Goal: Communication & Community: Answer question/provide support

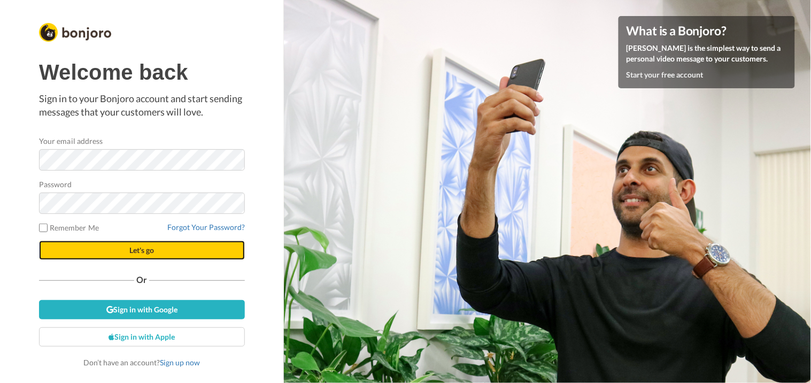
click at [188, 243] on button "Let's go" at bounding box center [142, 250] width 206 height 19
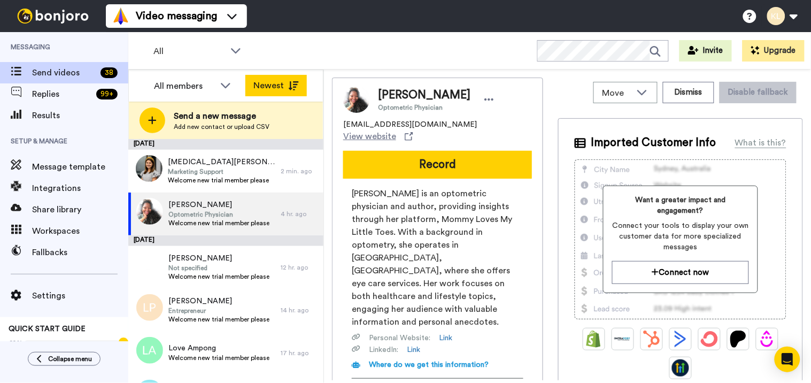
click at [291, 83] on icon at bounding box center [293, 85] width 11 height 9
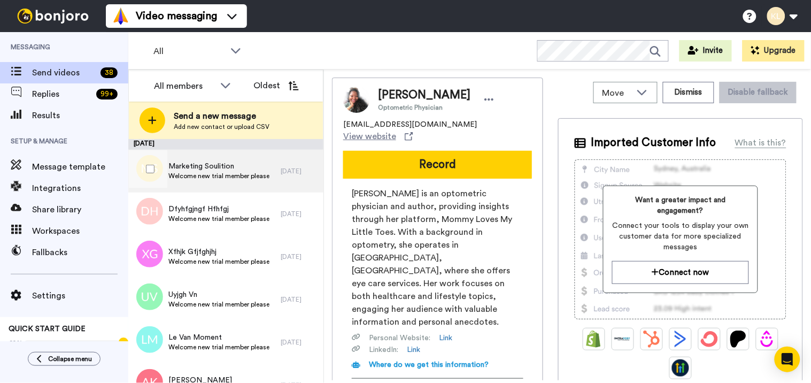
click at [236, 168] on span "Marketing Soulition" at bounding box center [218, 166] width 101 height 11
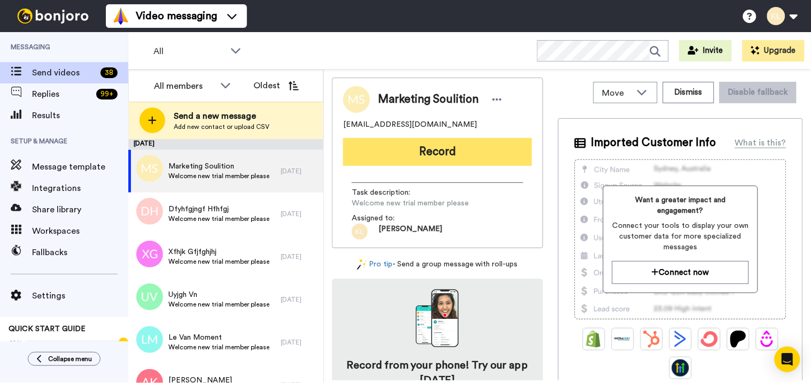
click at [472, 156] on button "Record" at bounding box center [437, 152] width 189 height 28
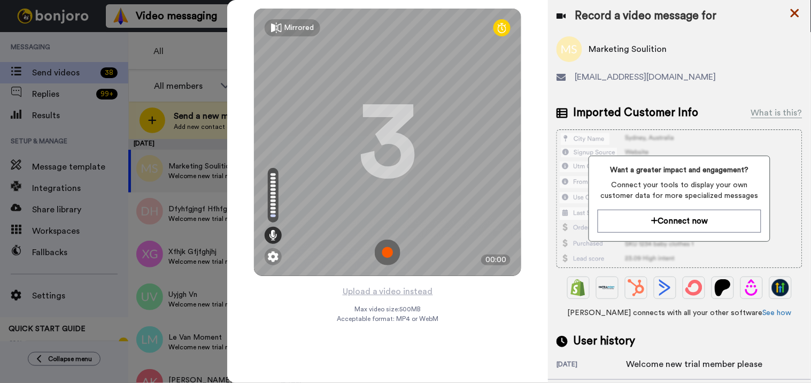
click at [797, 13] on icon at bounding box center [795, 12] width 11 height 13
